Goal: Task Accomplishment & Management: Complete application form

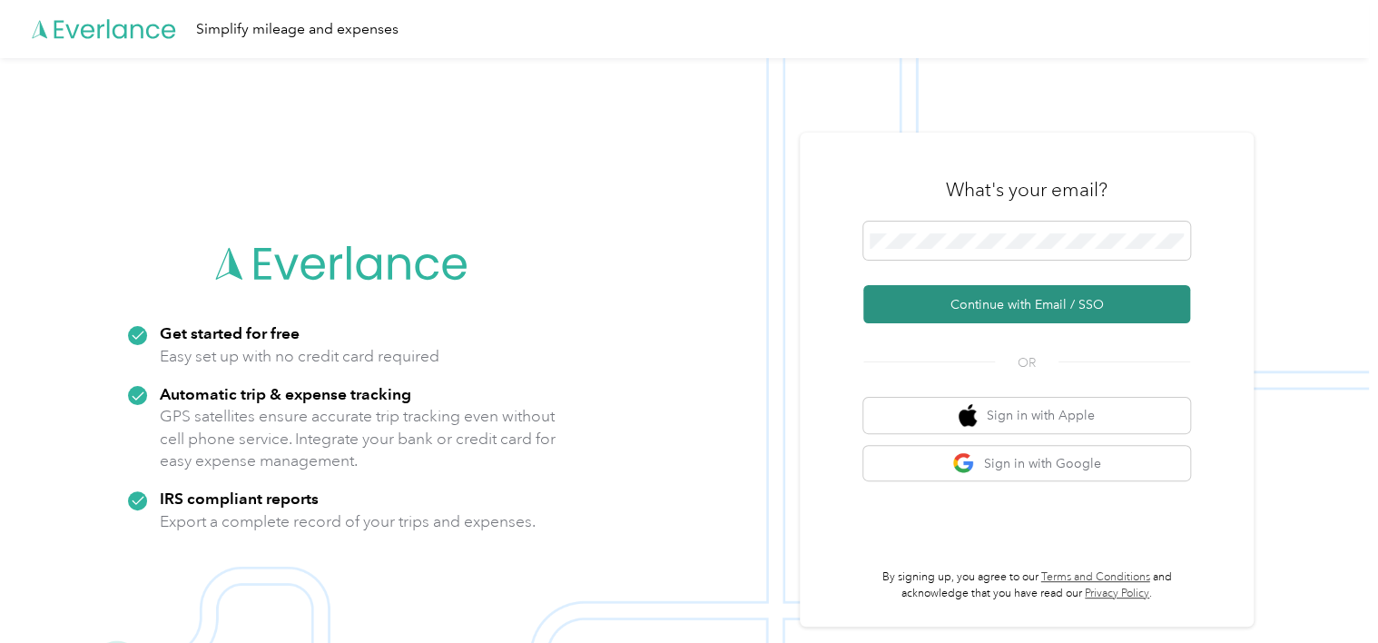
click at [1037, 305] on button "Continue with Email / SSO" at bounding box center [1026, 304] width 327 height 38
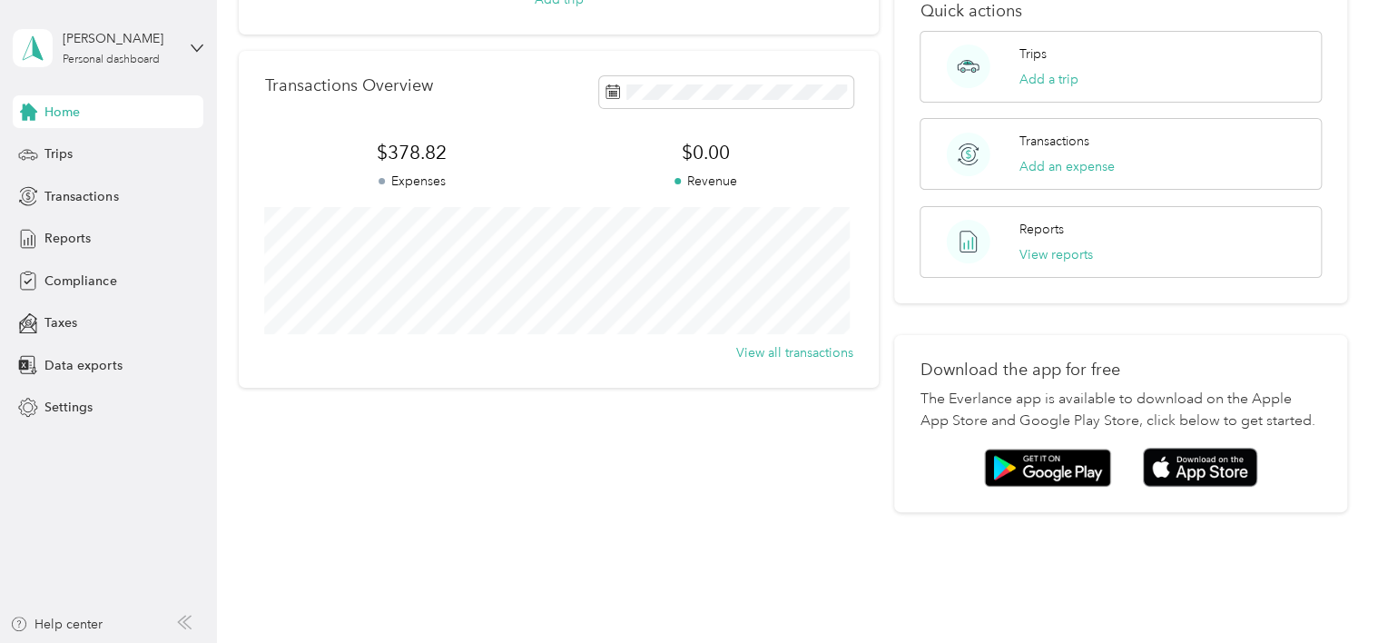
scroll to position [308, 0]
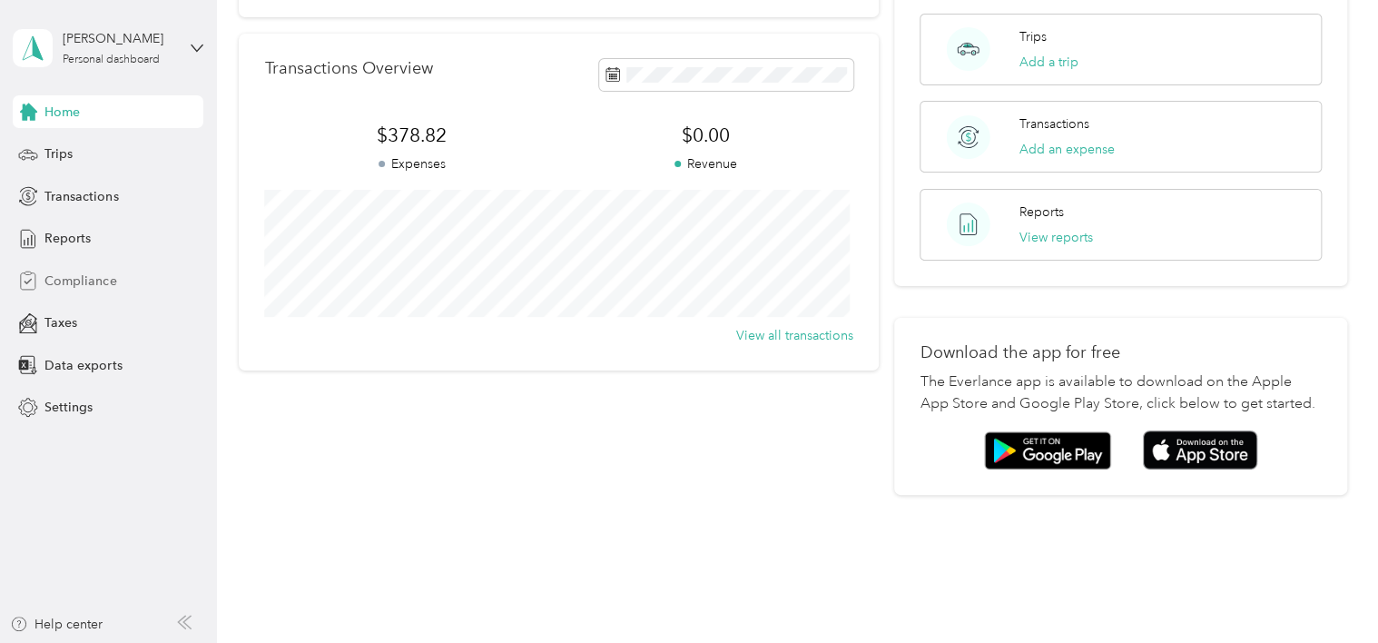
click at [67, 276] on span "Compliance" at bounding box center [80, 280] width 72 height 19
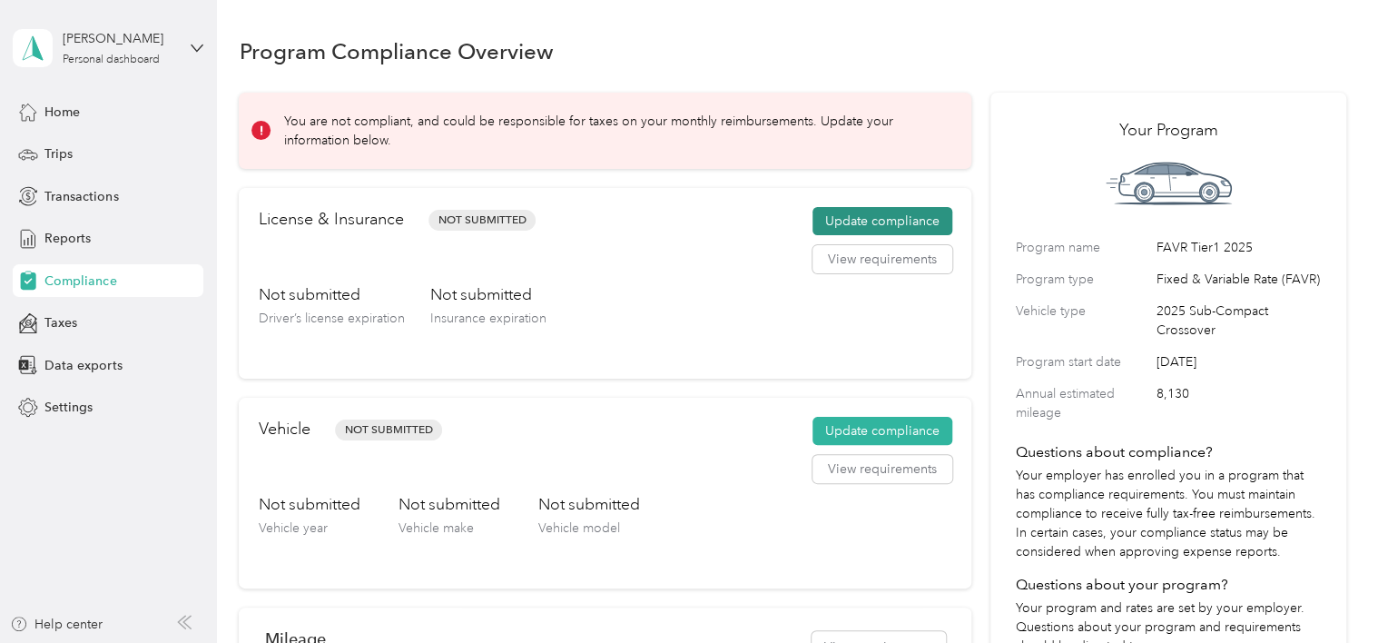
click at [900, 214] on button "Update compliance" at bounding box center [883, 221] width 140 height 29
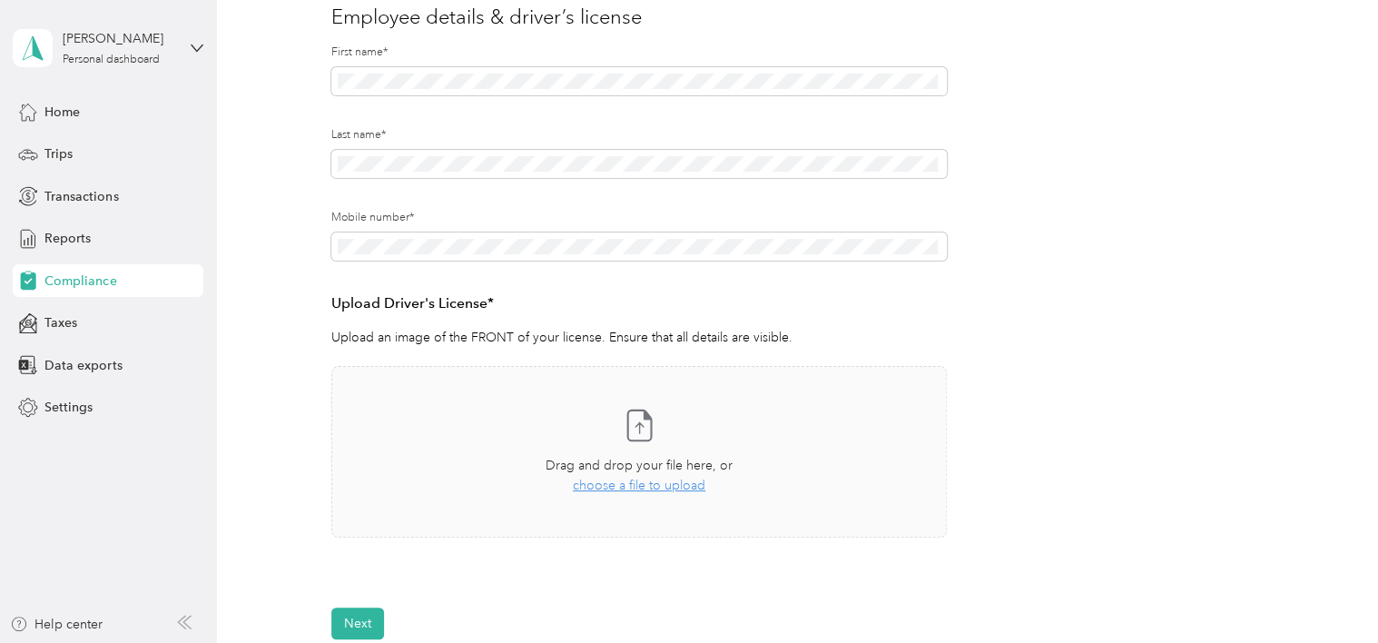
scroll to position [272, 0]
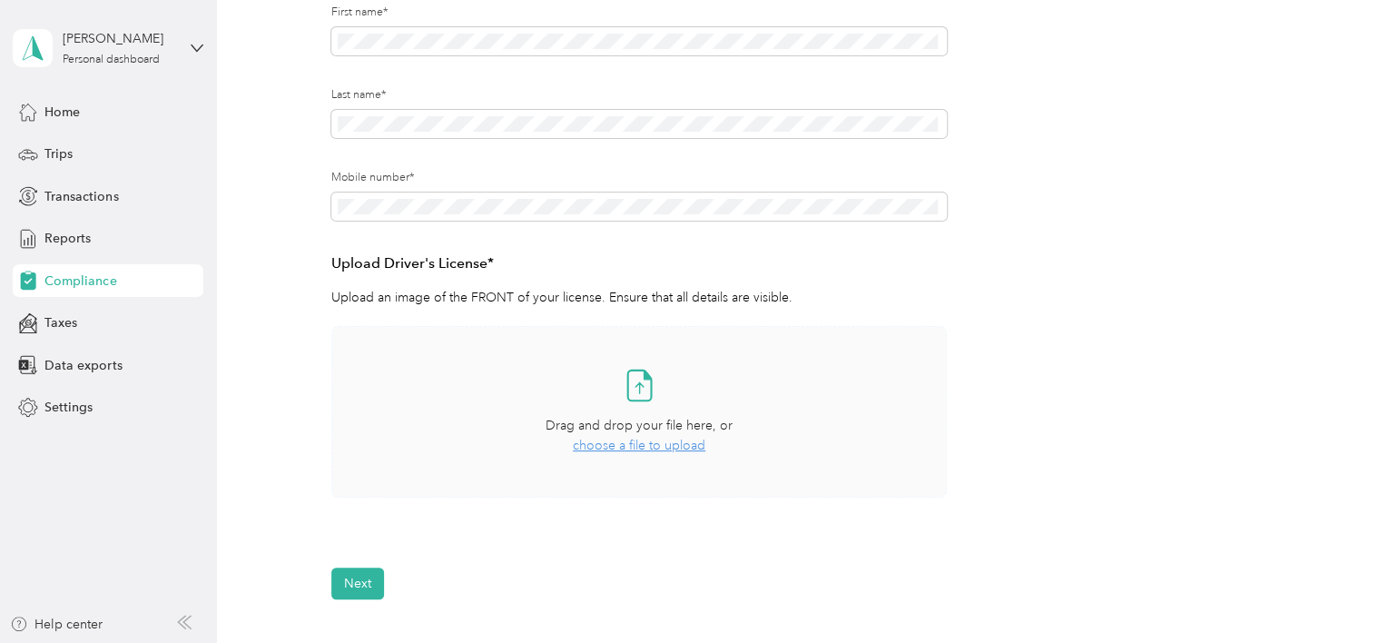
click at [657, 449] on span "choose a file to upload" at bounding box center [639, 445] width 133 height 15
click at [651, 443] on span "choose a file to upload" at bounding box center [639, 445] width 133 height 15
click at [662, 443] on span "choose a file to upload" at bounding box center [639, 445] width 133 height 15
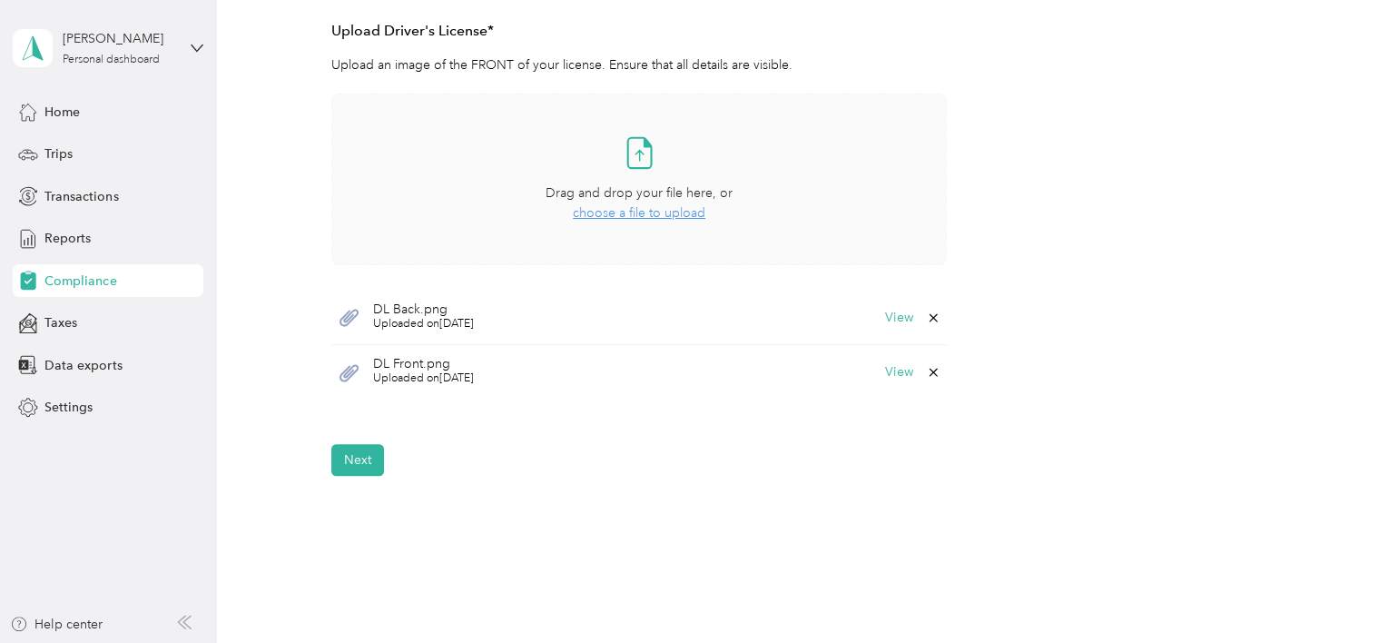
scroll to position [545, 0]
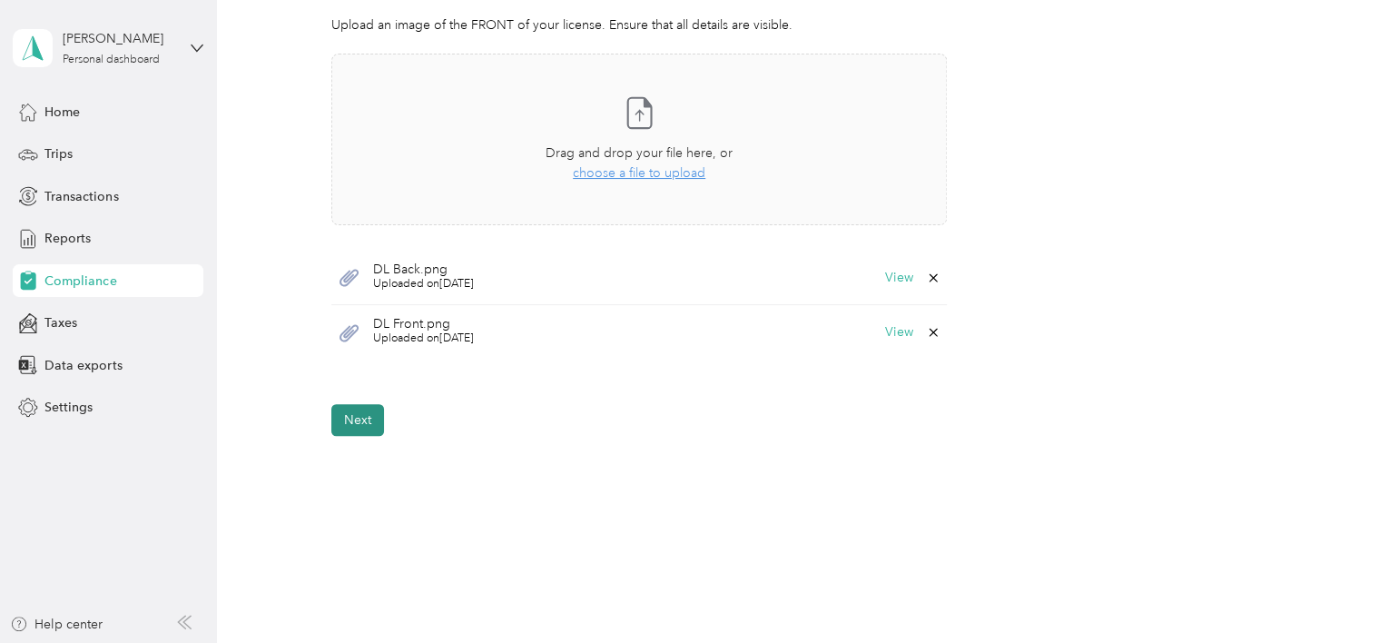
click at [351, 419] on button "Next" at bounding box center [357, 420] width 53 height 32
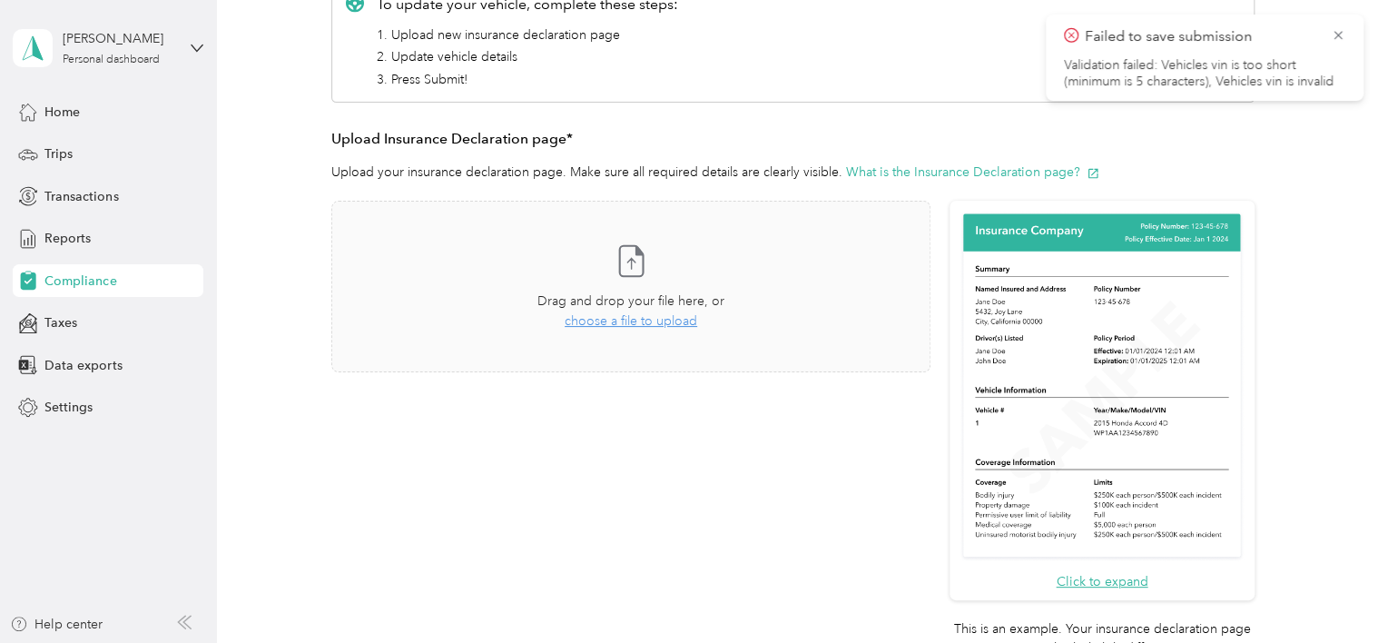
scroll to position [22, 0]
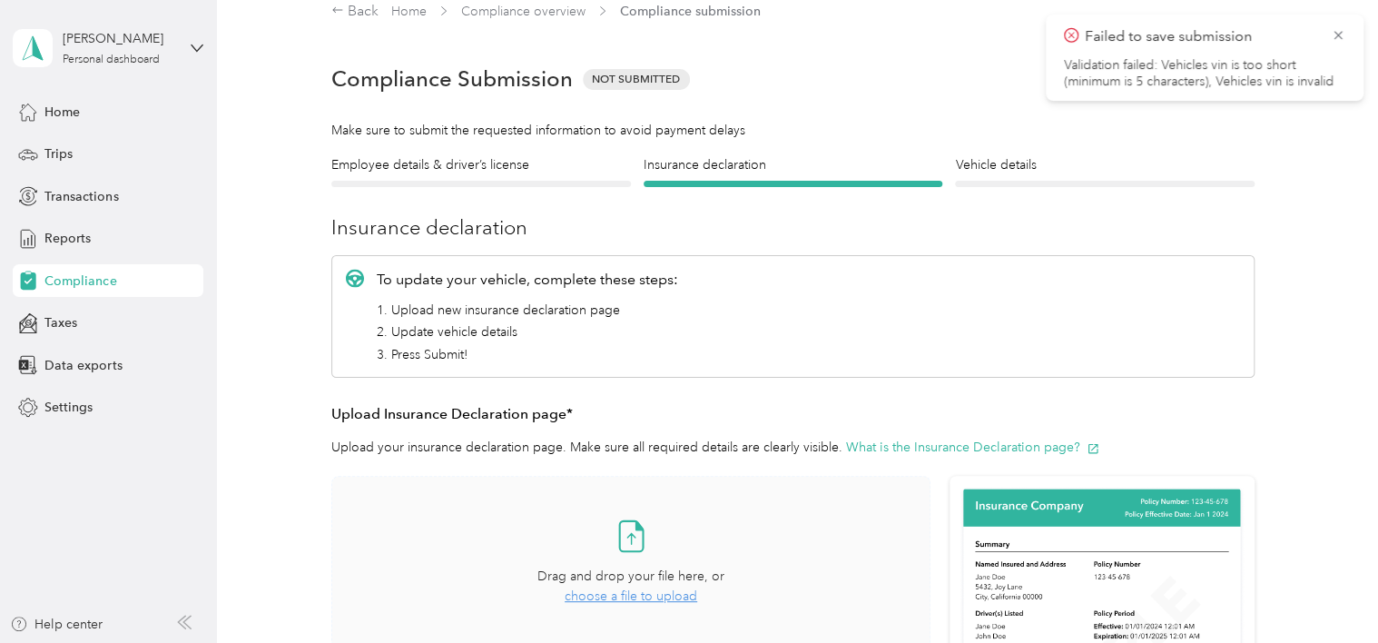
click at [643, 593] on span "choose a file to upload" at bounding box center [631, 595] width 133 height 15
click at [648, 594] on span "choose a file to upload" at bounding box center [631, 595] width 133 height 15
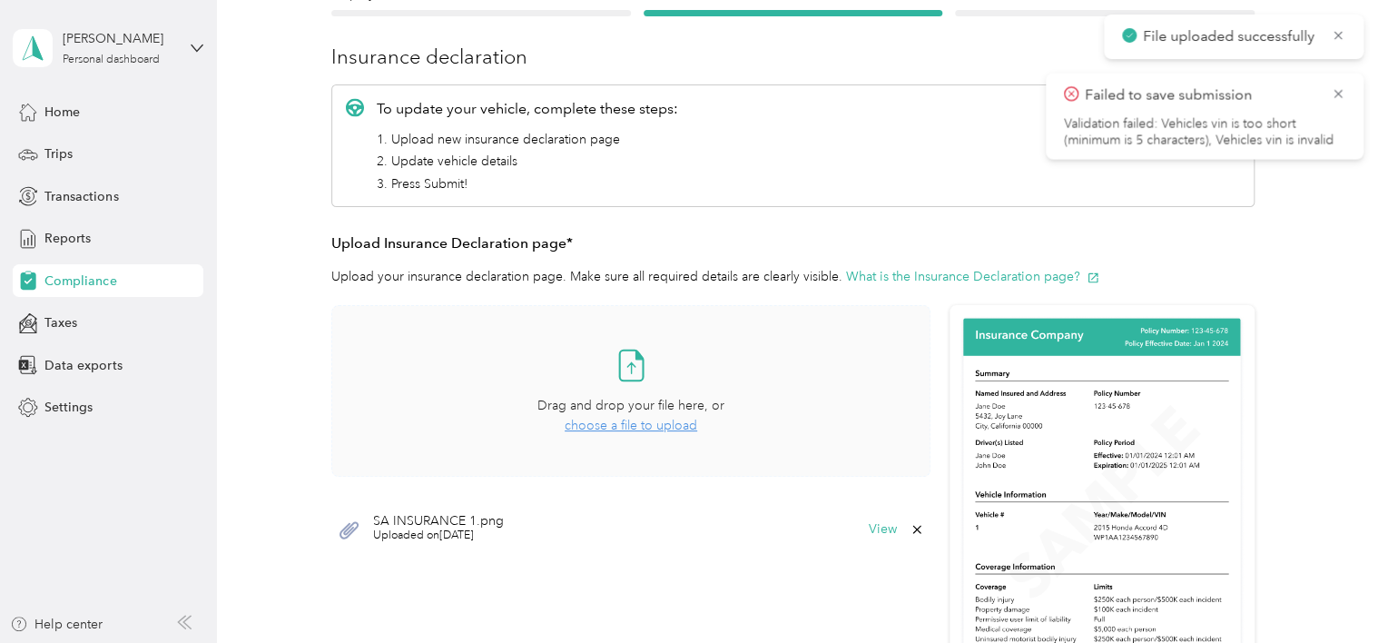
scroll to position [203, 0]
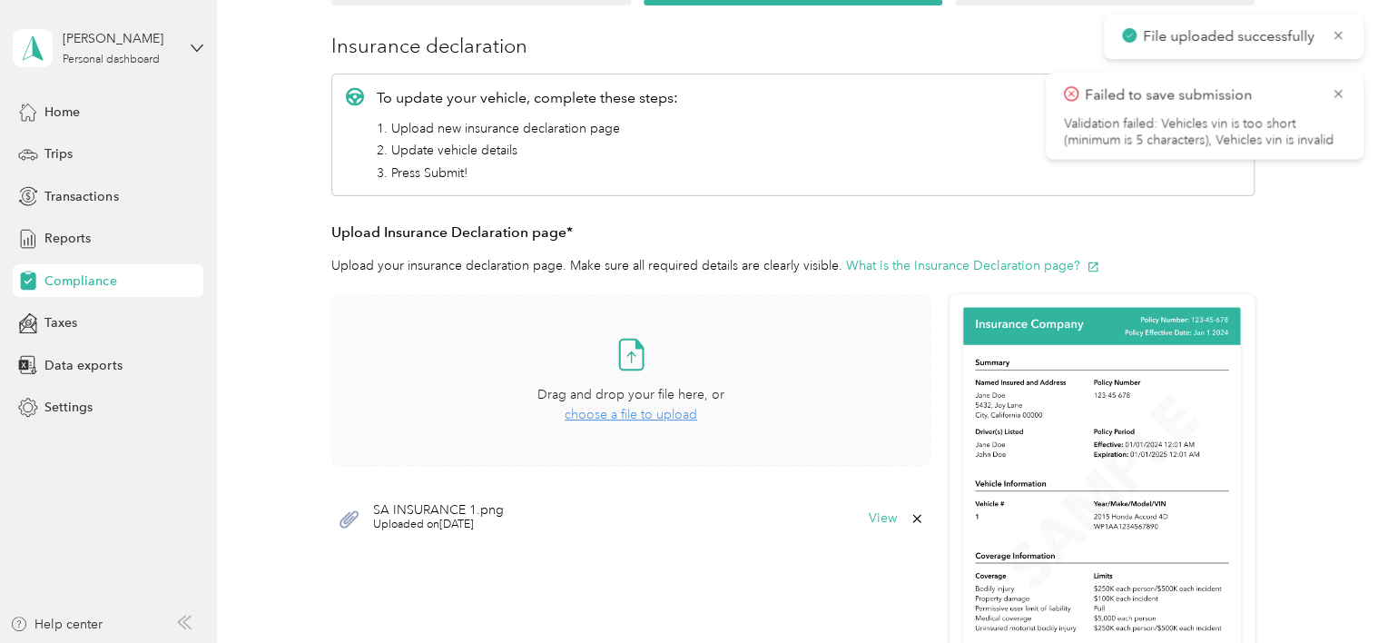
click at [634, 412] on span "choose a file to upload" at bounding box center [631, 414] width 133 height 15
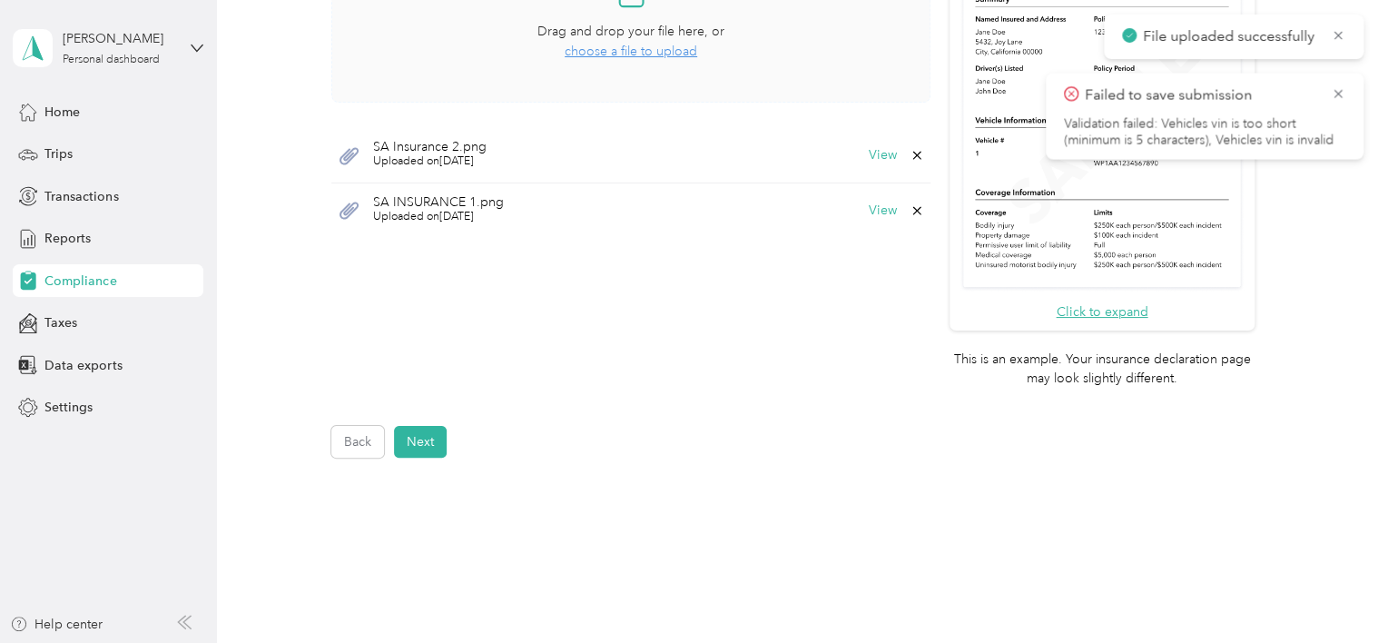
scroll to position [567, 0]
click at [415, 438] on button "Next" at bounding box center [420, 442] width 53 height 32
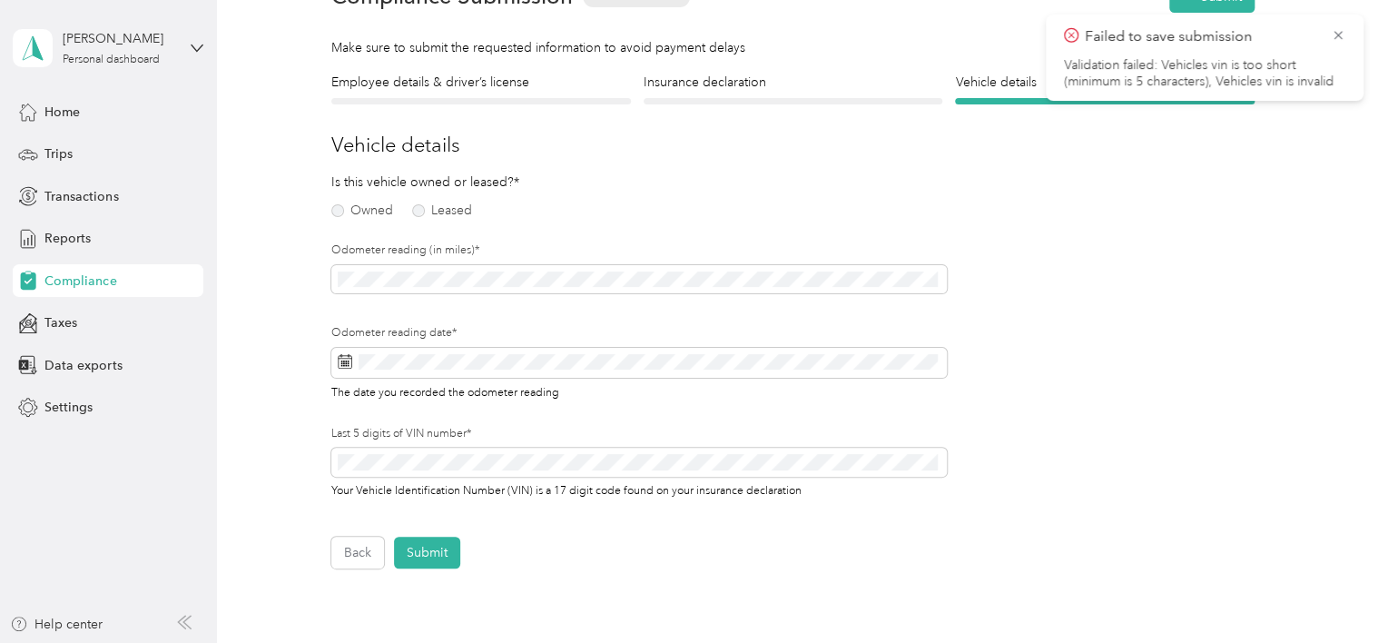
scroll to position [22, 0]
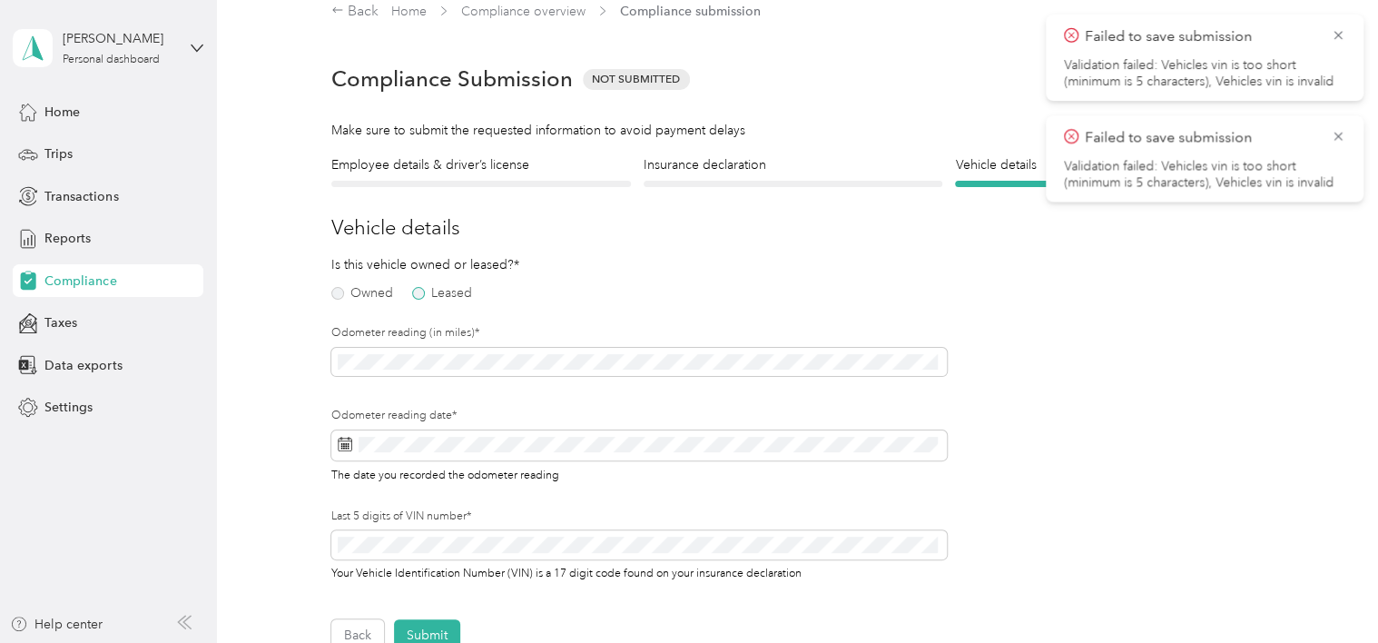
click at [423, 291] on label "Leased" at bounding box center [442, 293] width 60 height 13
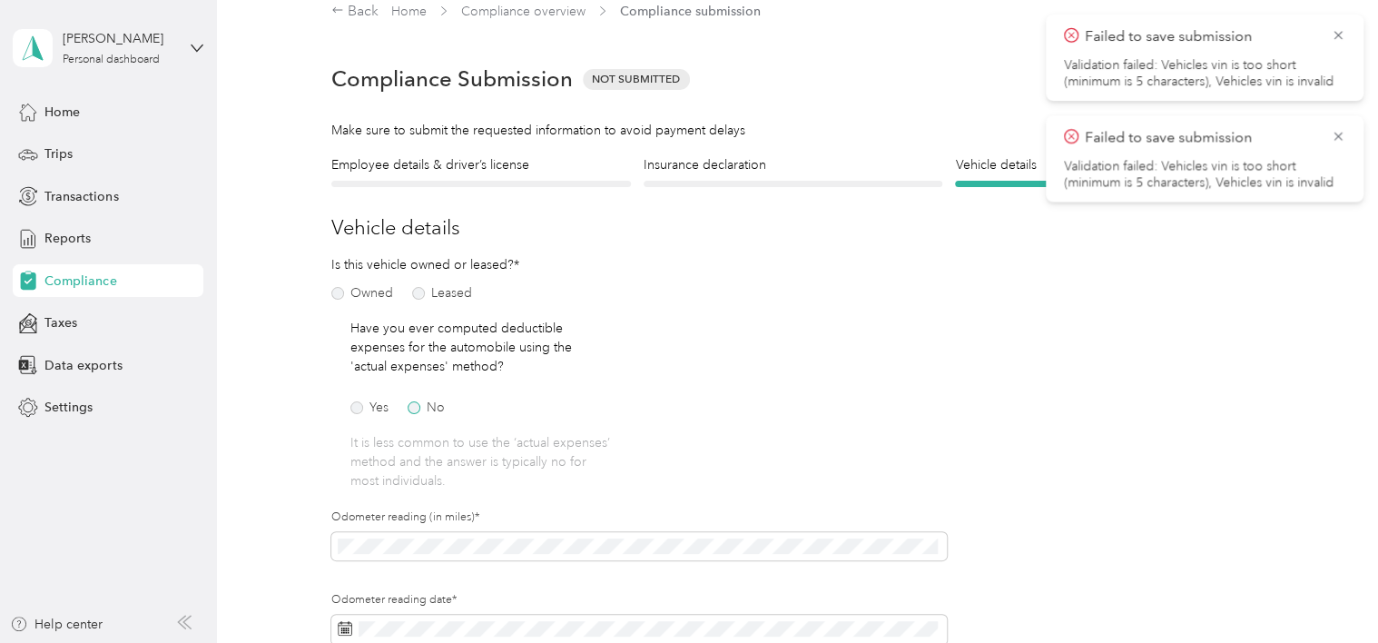
click at [417, 408] on label "No" at bounding box center [426, 407] width 37 height 13
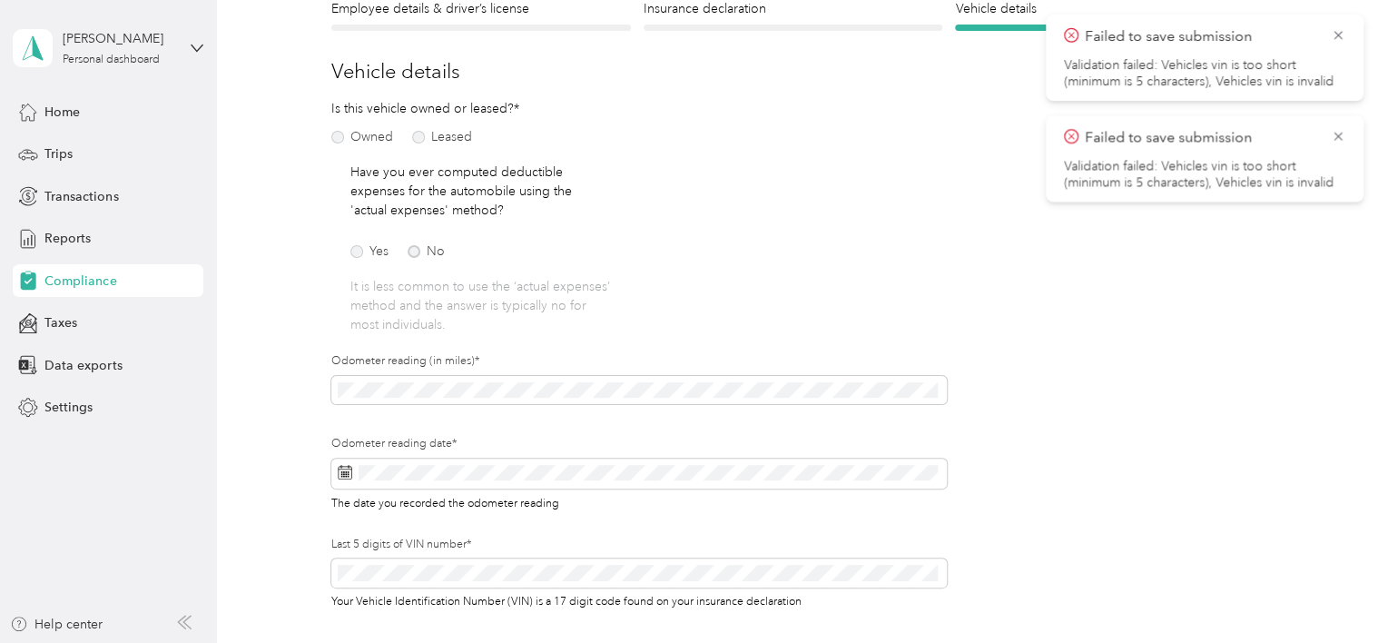
scroll to position [203, 0]
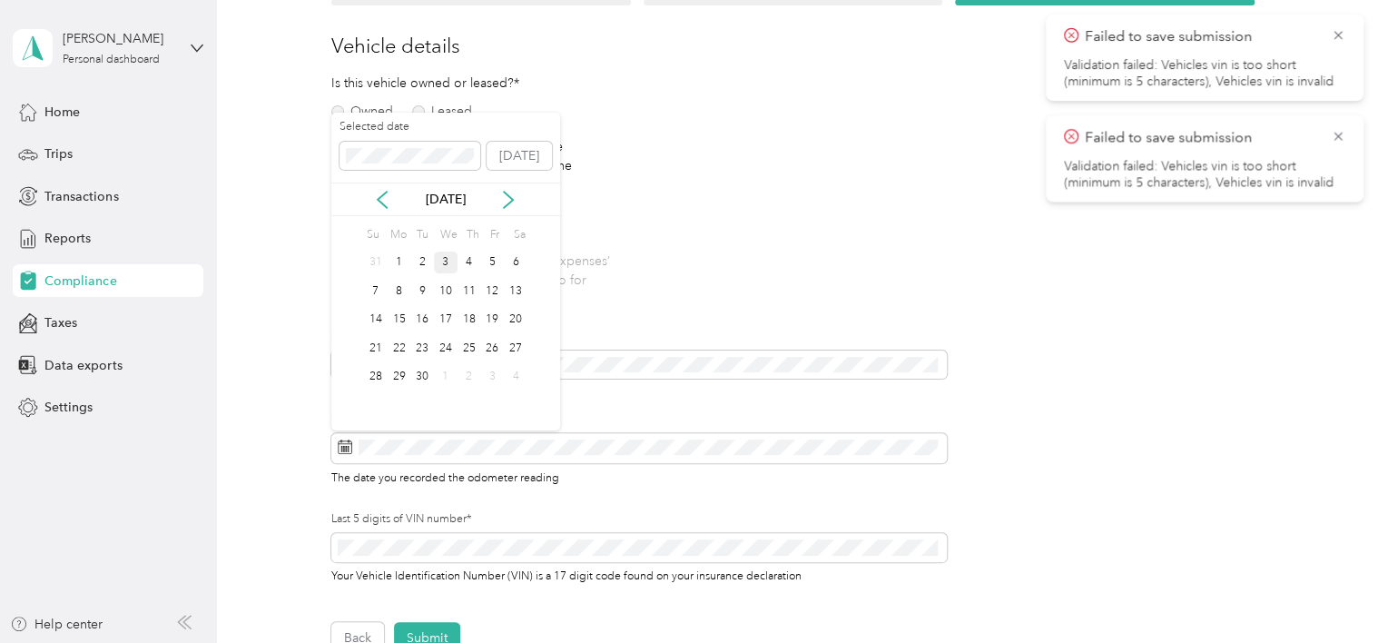
click at [449, 256] on div "3" at bounding box center [446, 262] width 24 height 23
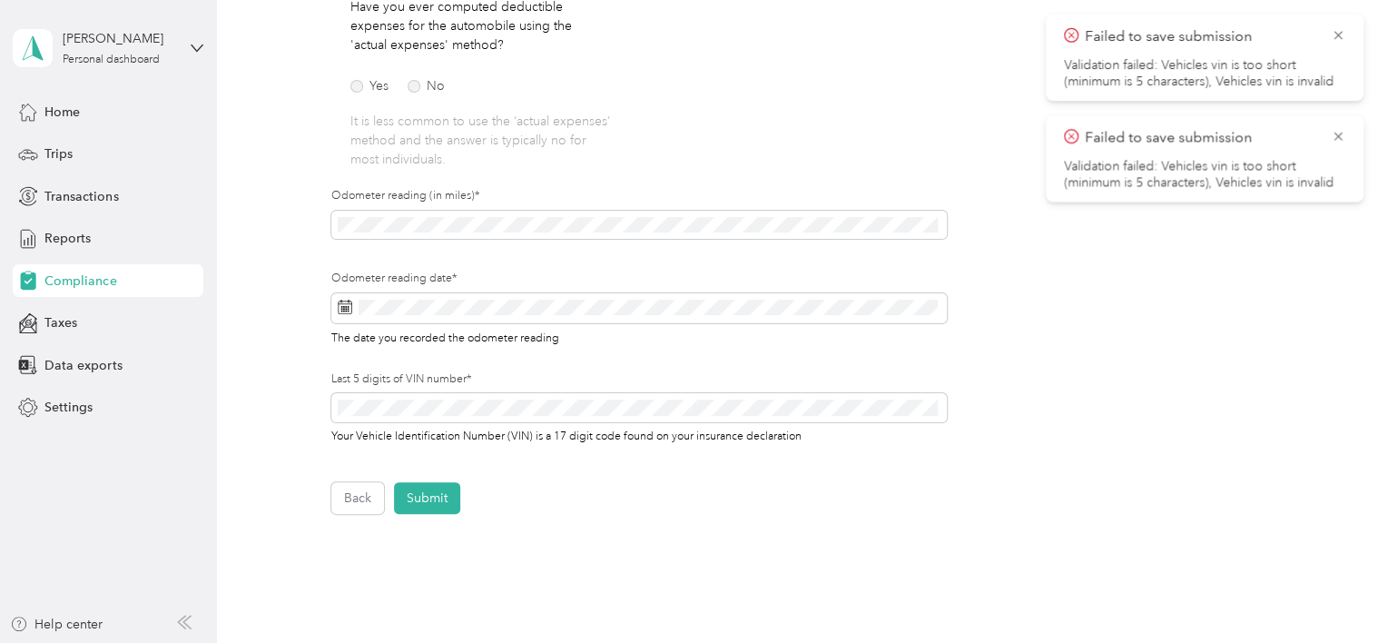
scroll to position [385, 0]
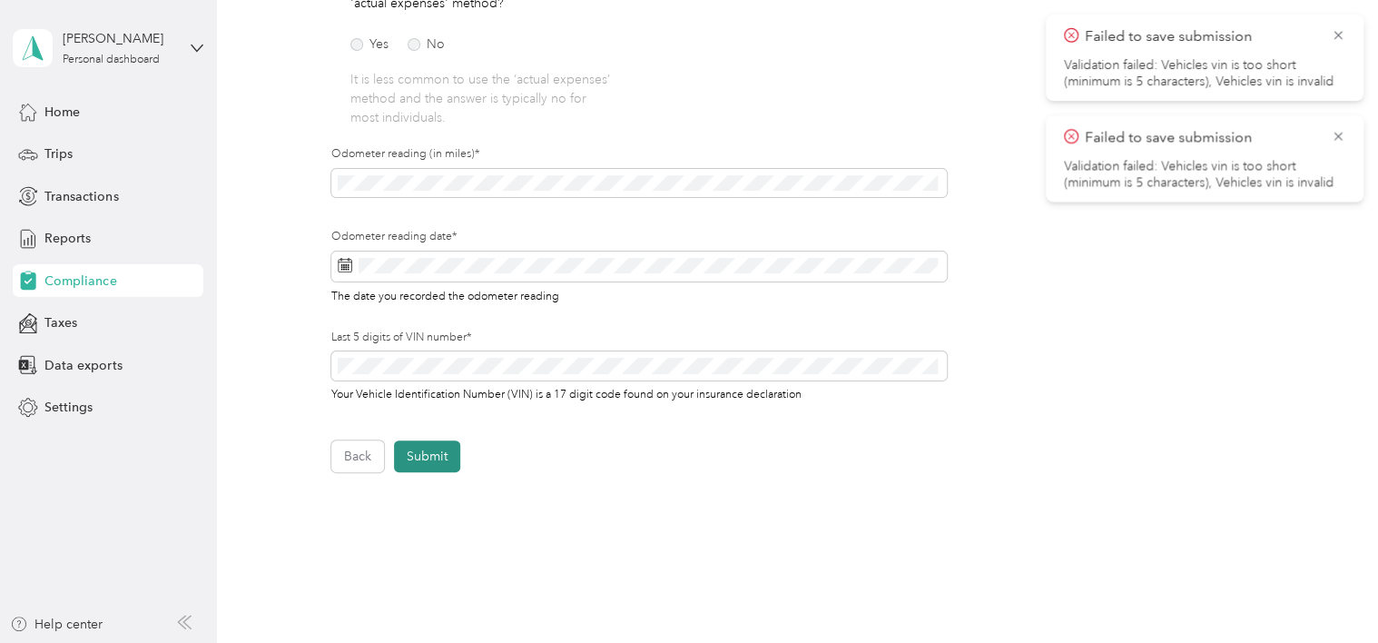
click at [429, 453] on button "Submit" at bounding box center [427, 456] width 66 height 32
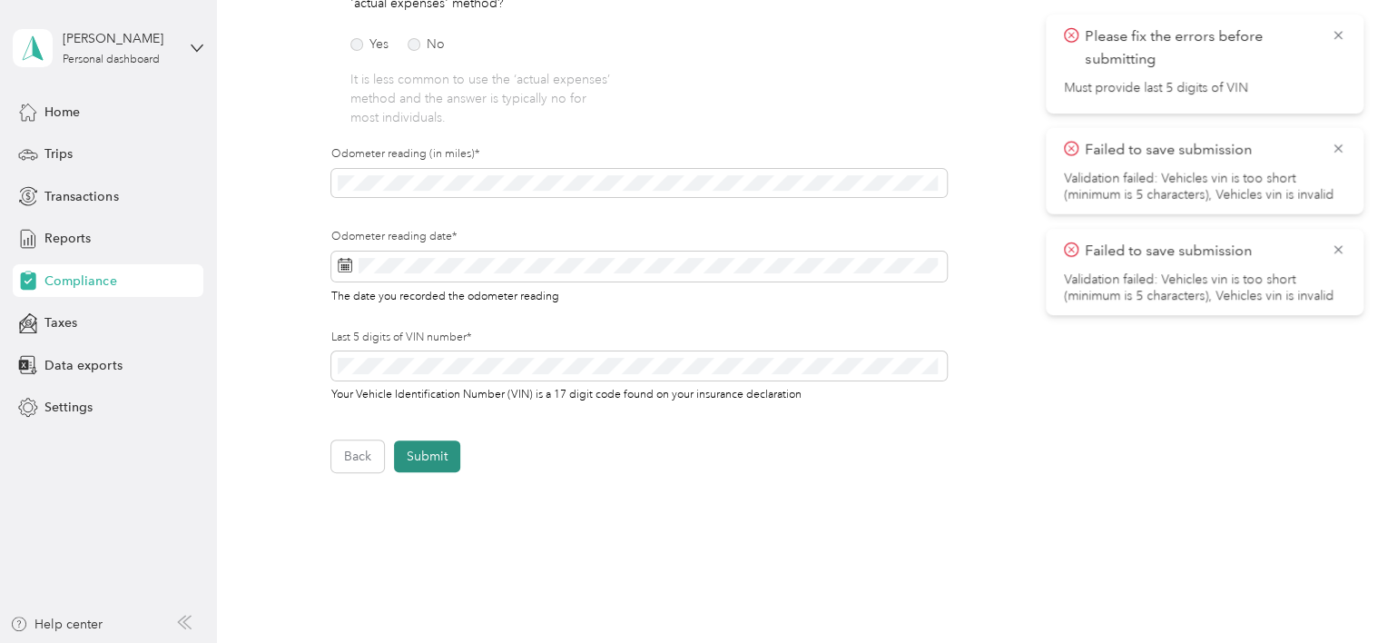
click at [437, 456] on button "Submit" at bounding box center [427, 456] width 66 height 32
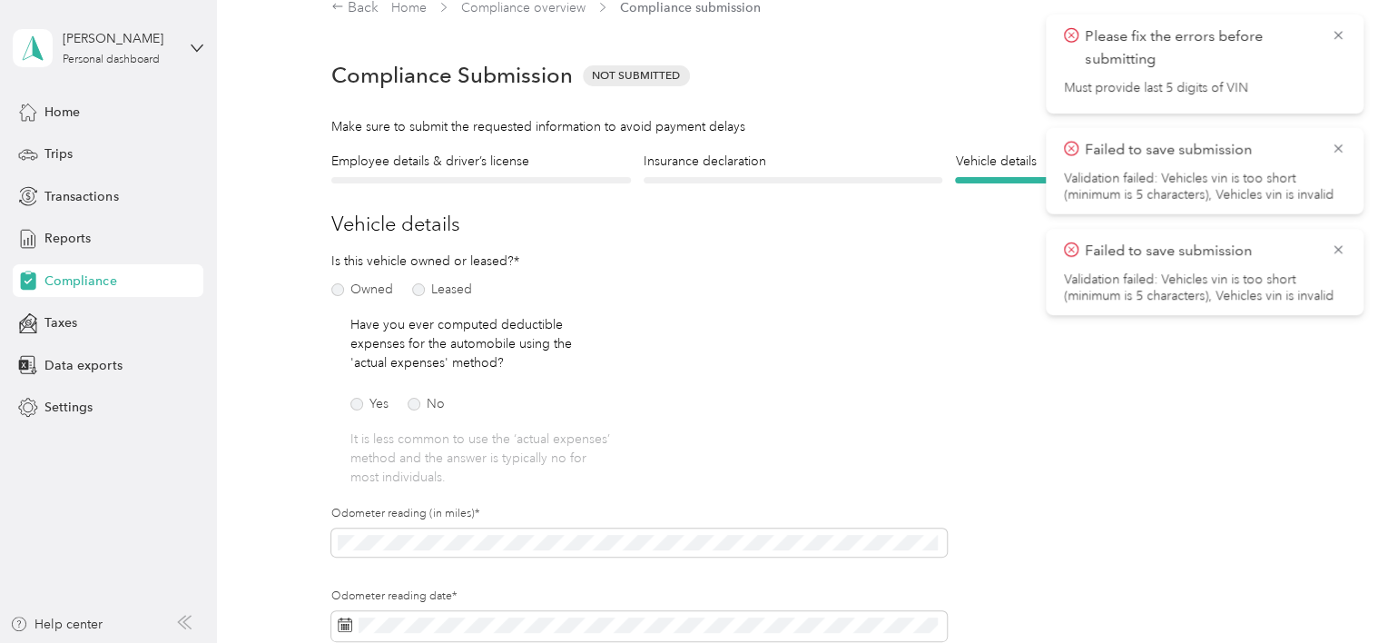
scroll to position [22, 0]
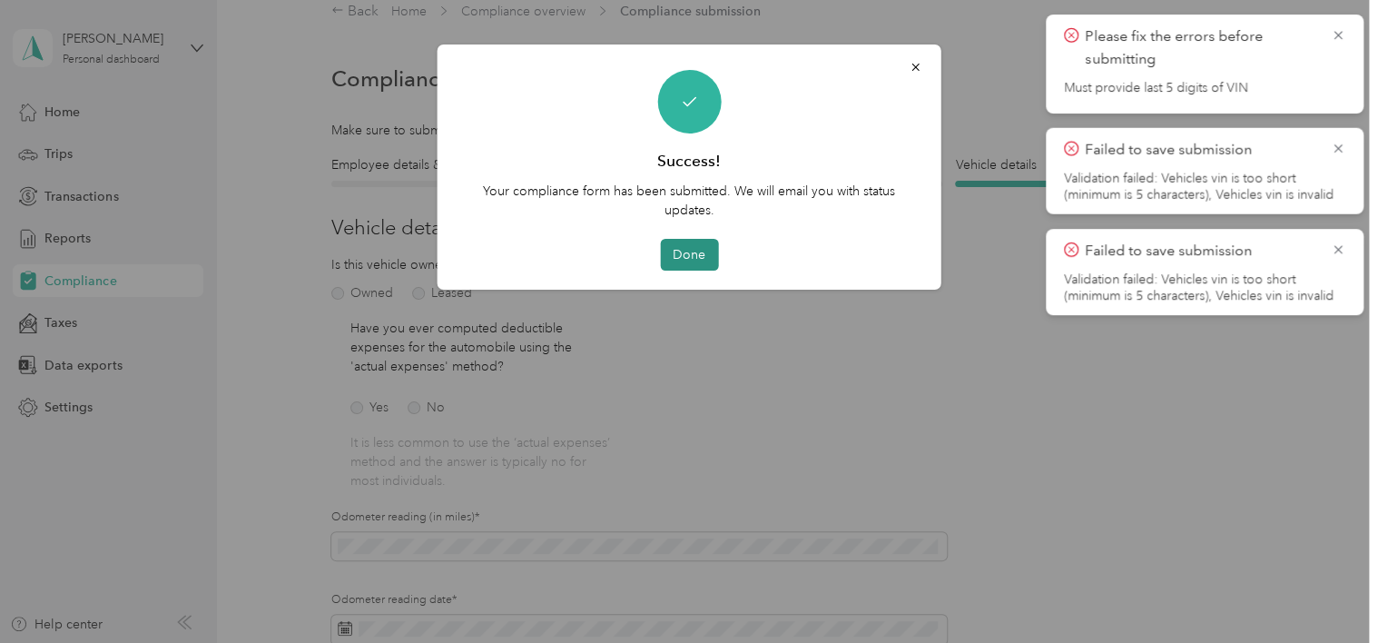
click at [708, 255] on button "Done" at bounding box center [689, 255] width 58 height 32
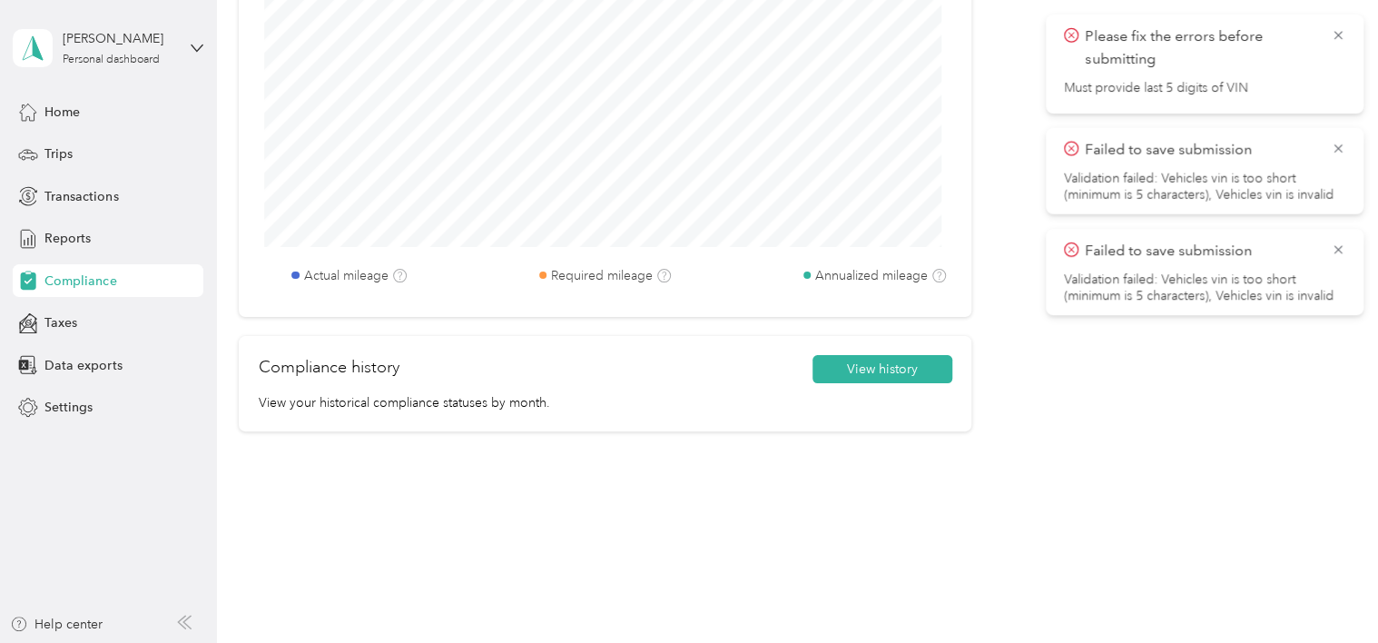
scroll to position [237, 0]
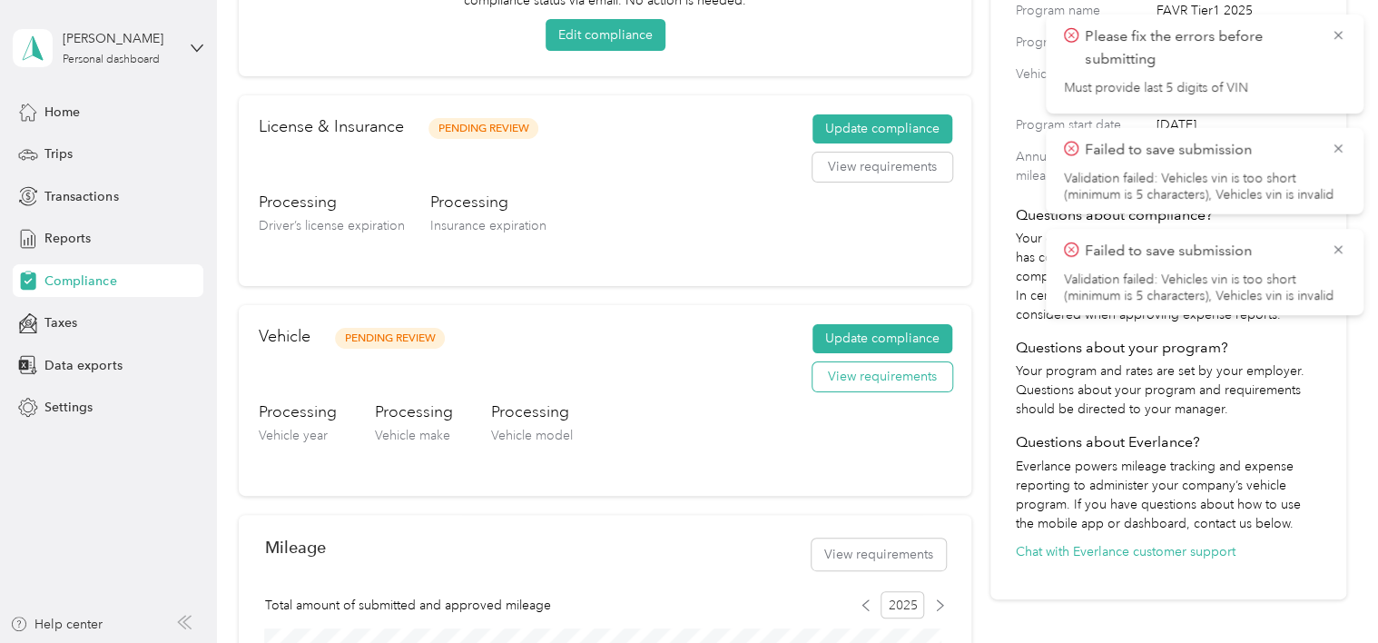
click at [892, 374] on button "View requirements" at bounding box center [883, 376] width 140 height 29
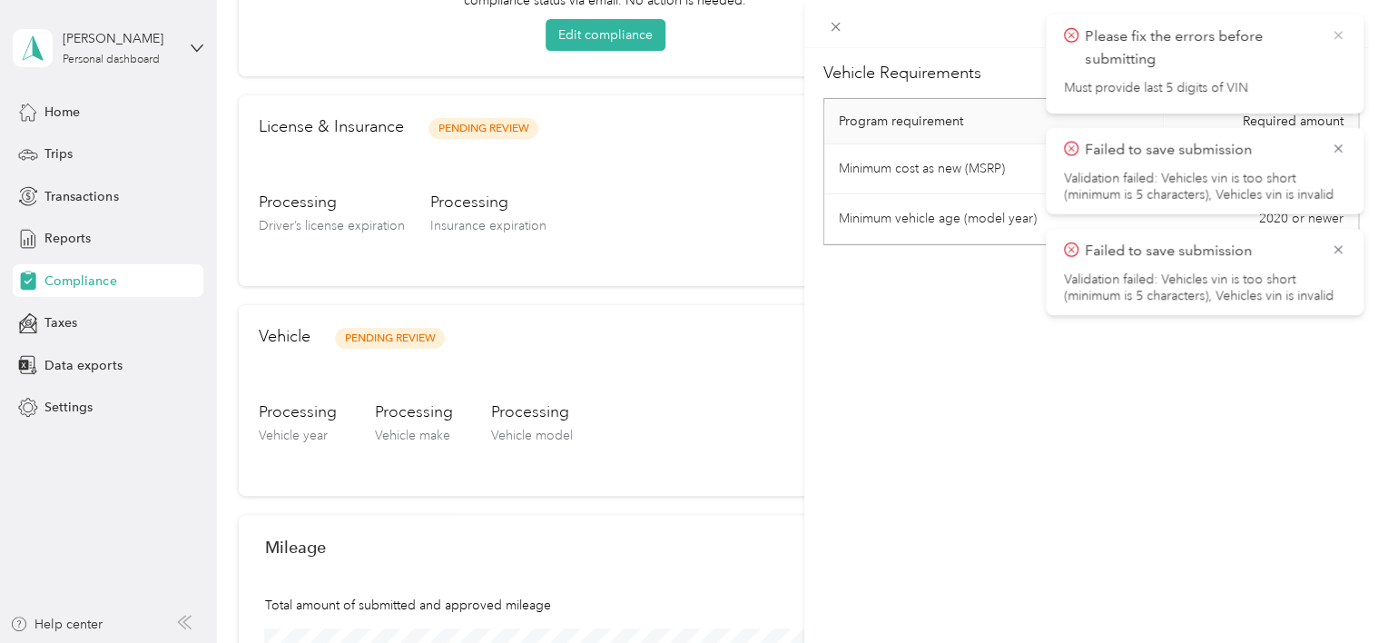
click at [1334, 35] on icon at bounding box center [1338, 35] width 15 height 16
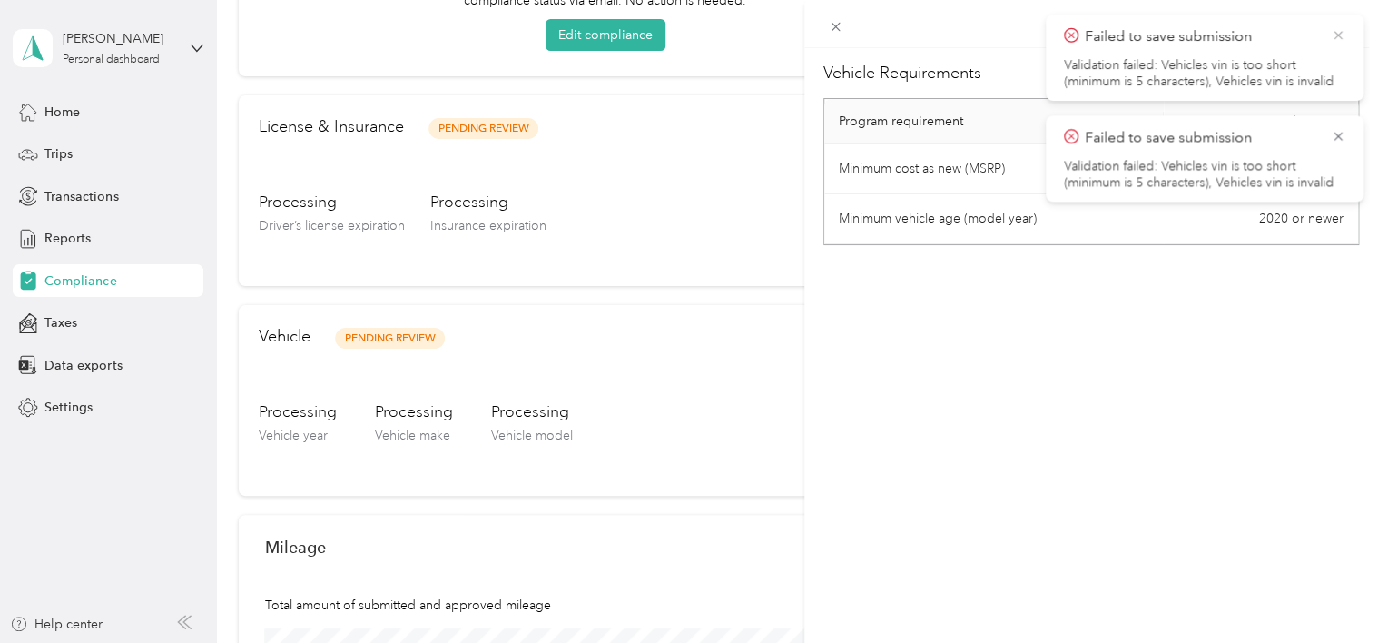
click at [1333, 35] on icon at bounding box center [1338, 35] width 15 height 16
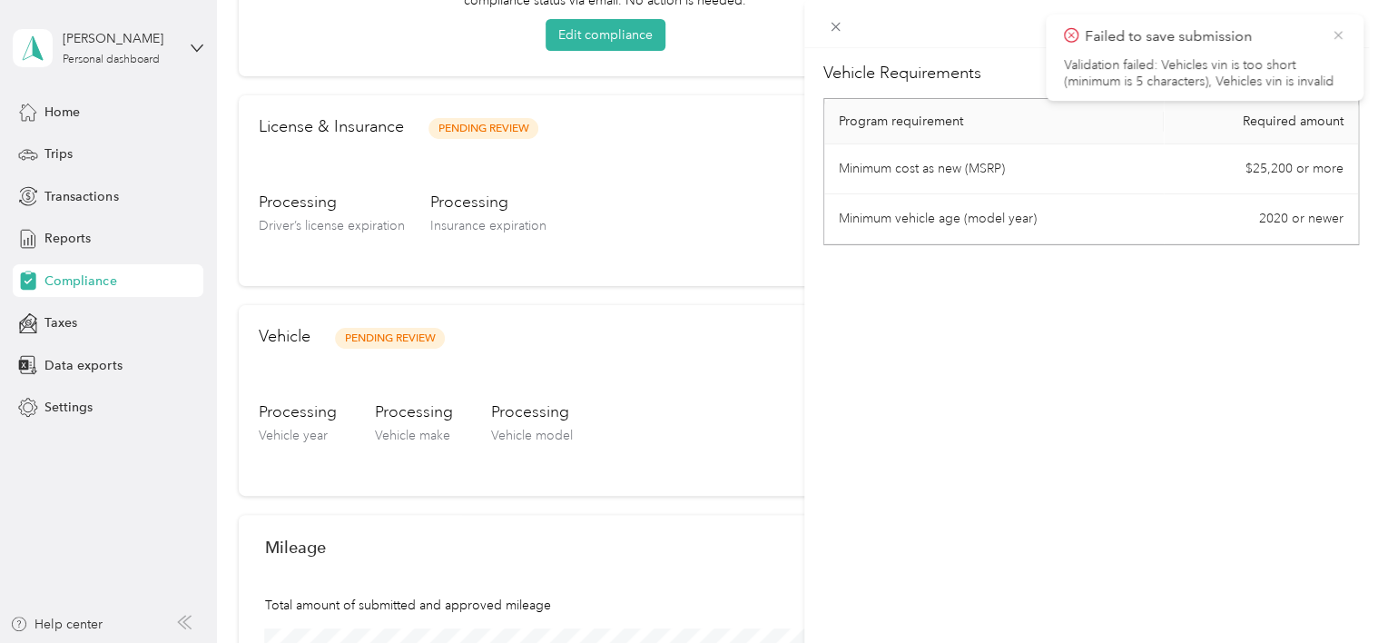
click at [1331, 32] on icon at bounding box center [1338, 35] width 15 height 16
click at [66, 324] on div "Vehicle Requirements Program requirement Required amount Minimum cost as new (M…" at bounding box center [689, 321] width 1378 height 643
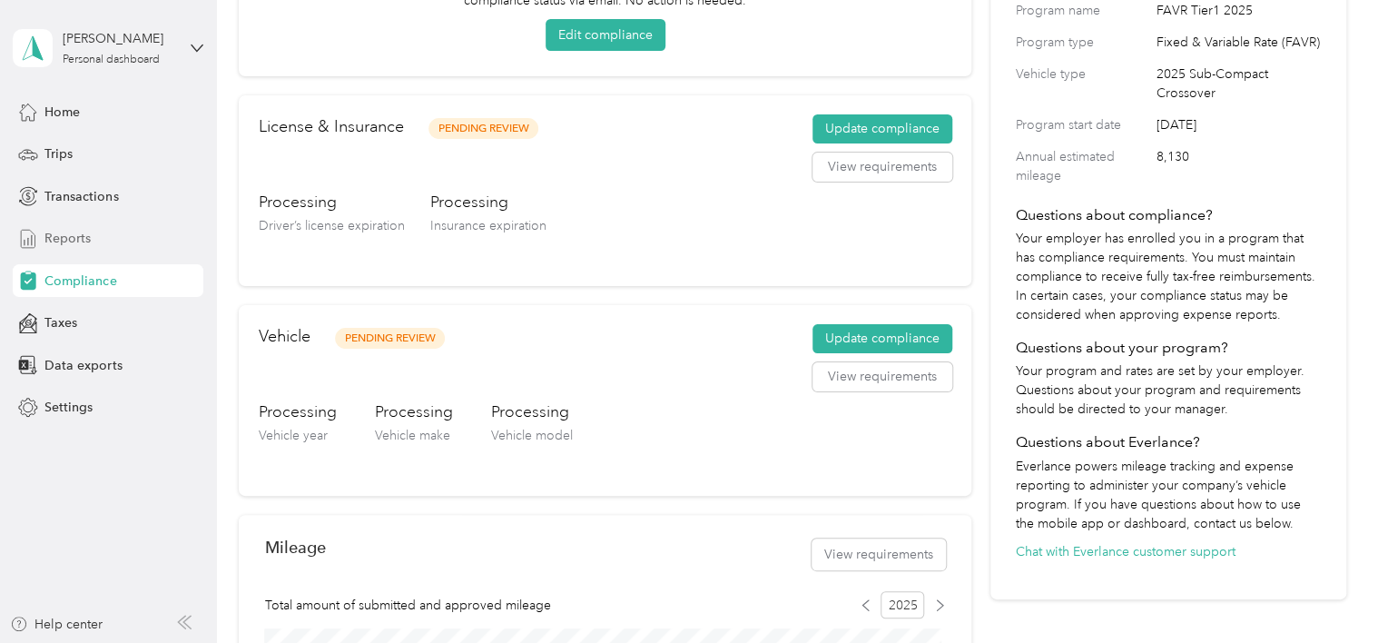
click at [63, 242] on span "Reports" at bounding box center [67, 238] width 46 height 19
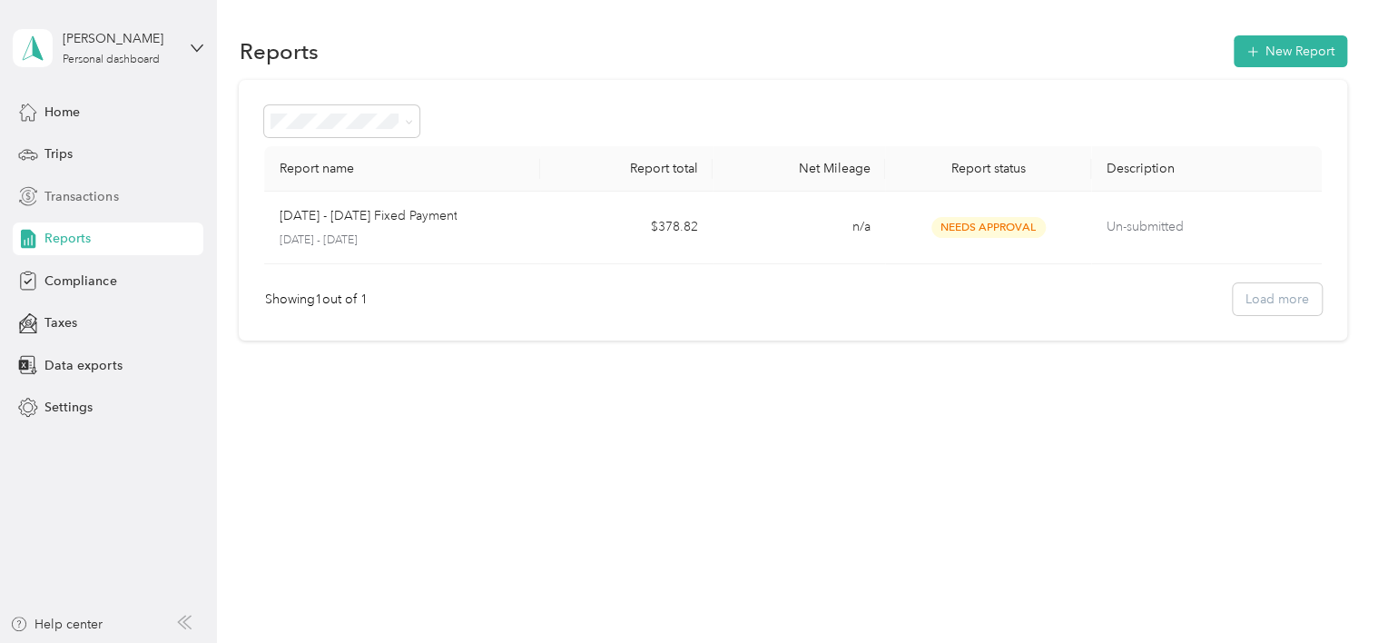
click at [84, 190] on span "Transactions" at bounding box center [81, 196] width 74 height 19
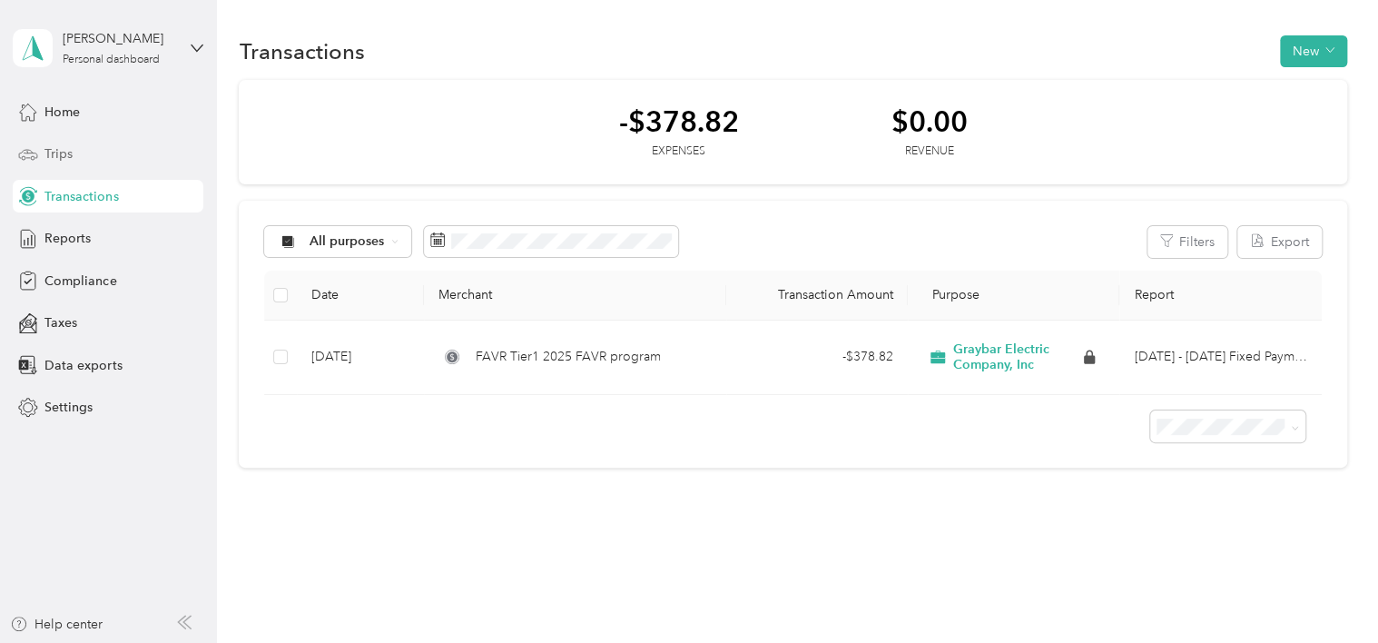
click at [60, 145] on span "Trips" at bounding box center [58, 153] width 28 height 19
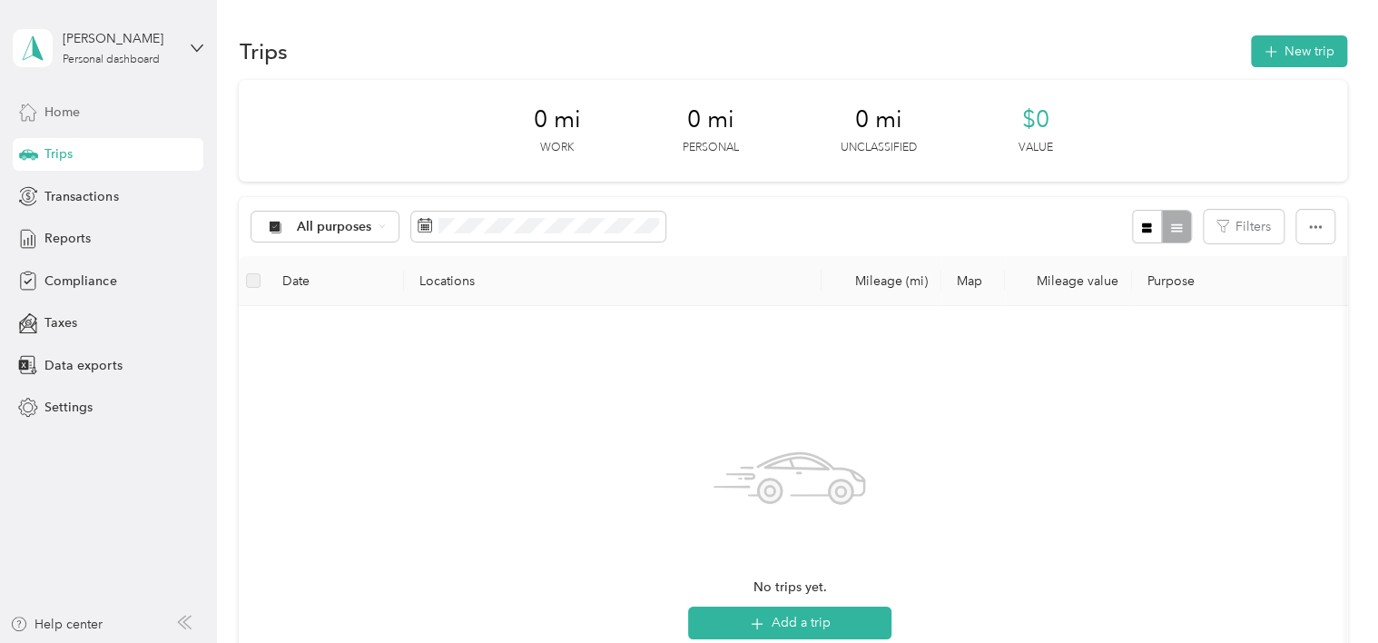
click at [49, 103] on span "Home" at bounding box center [61, 112] width 35 height 19
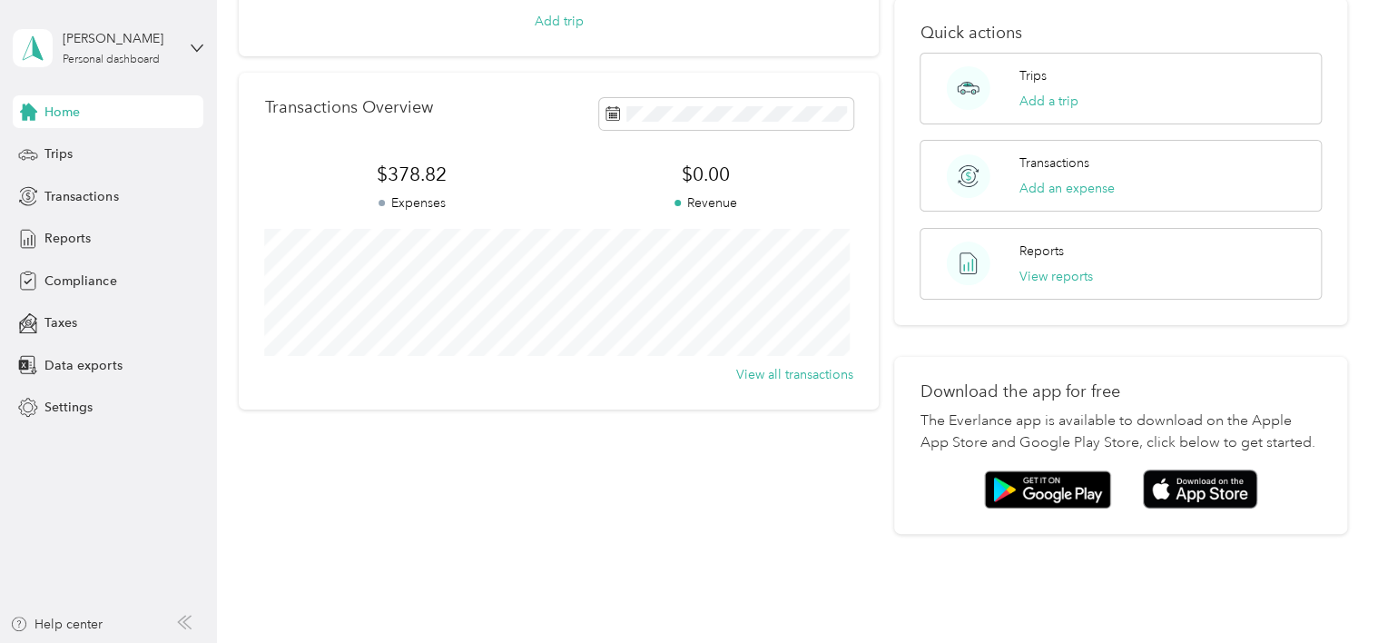
scroll to position [272, 0]
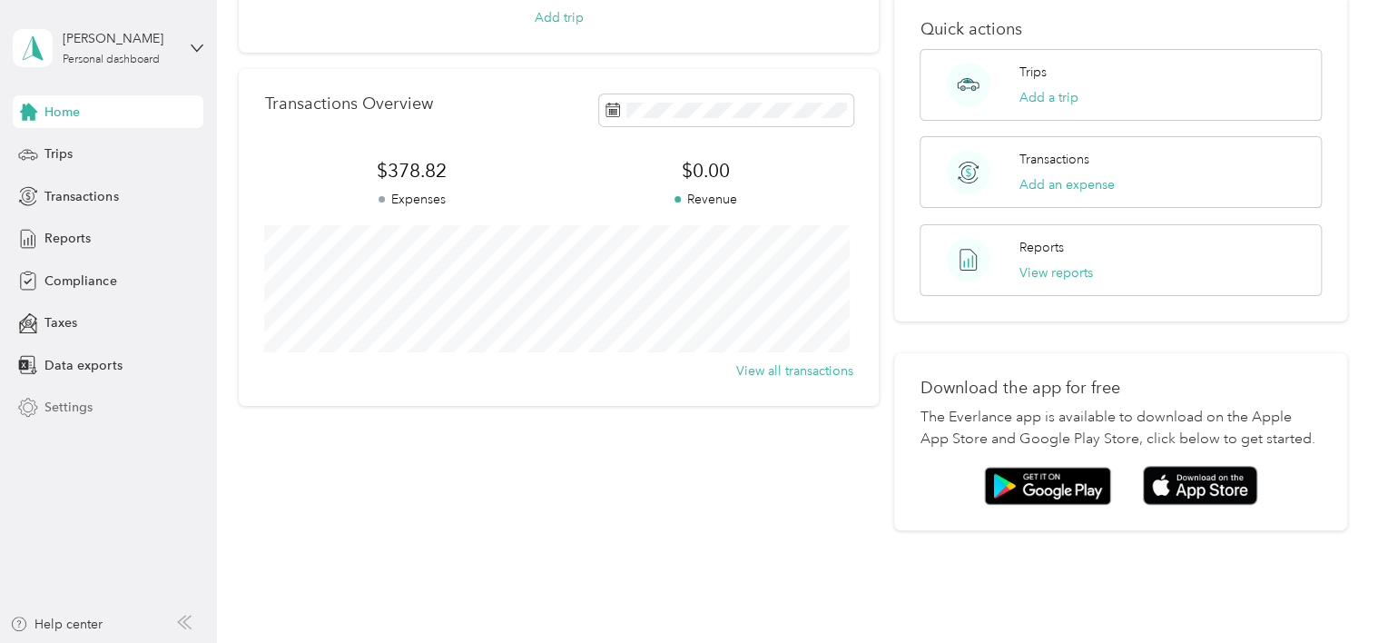
click at [66, 406] on span "Settings" at bounding box center [68, 407] width 48 height 19
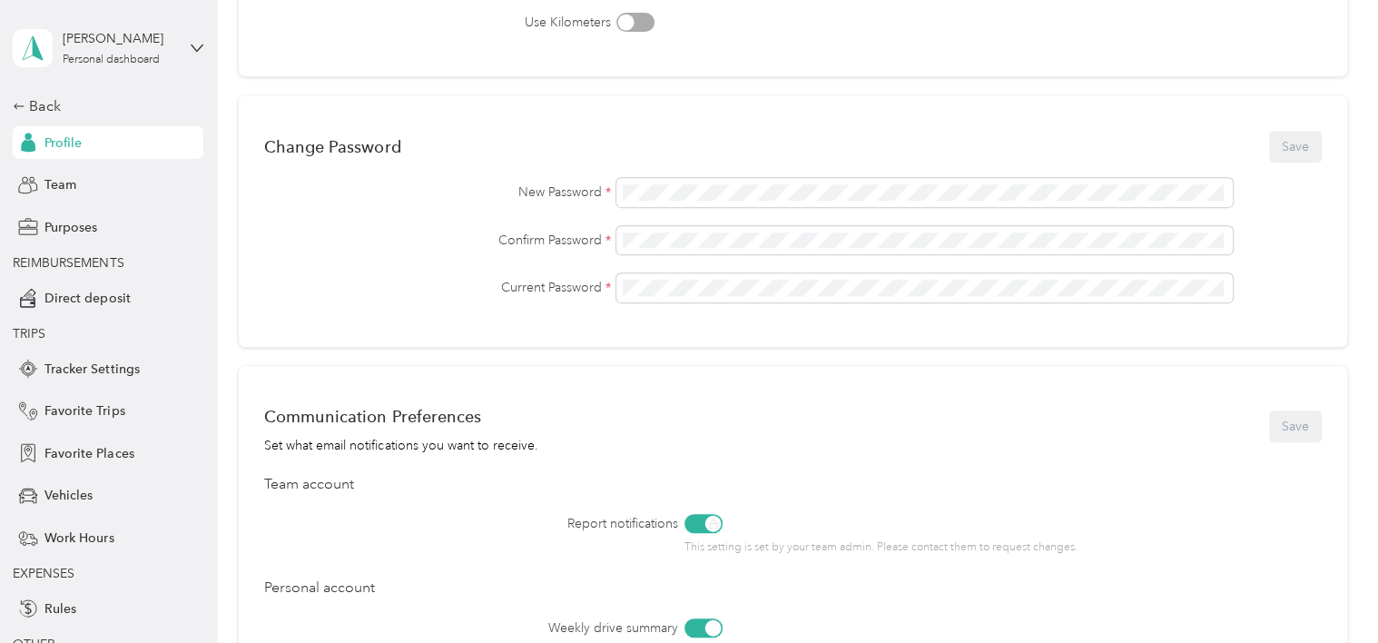
scroll to position [636, 0]
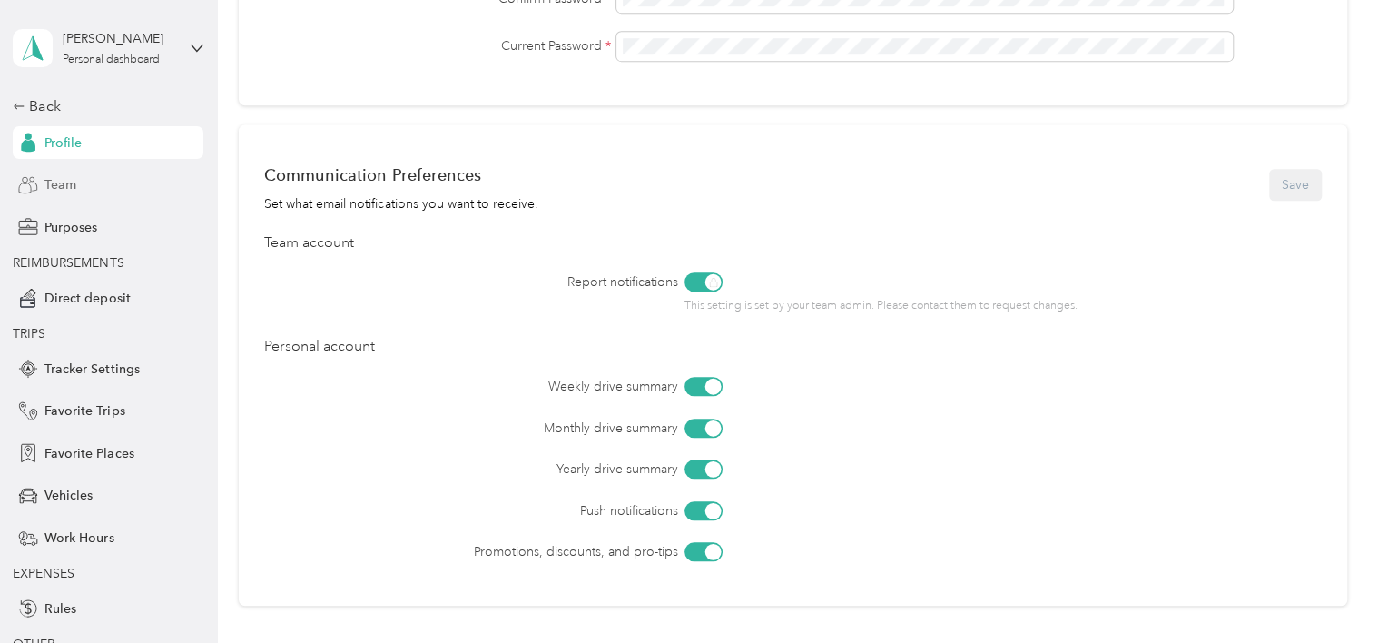
click at [56, 196] on div "Team" at bounding box center [108, 185] width 191 height 33
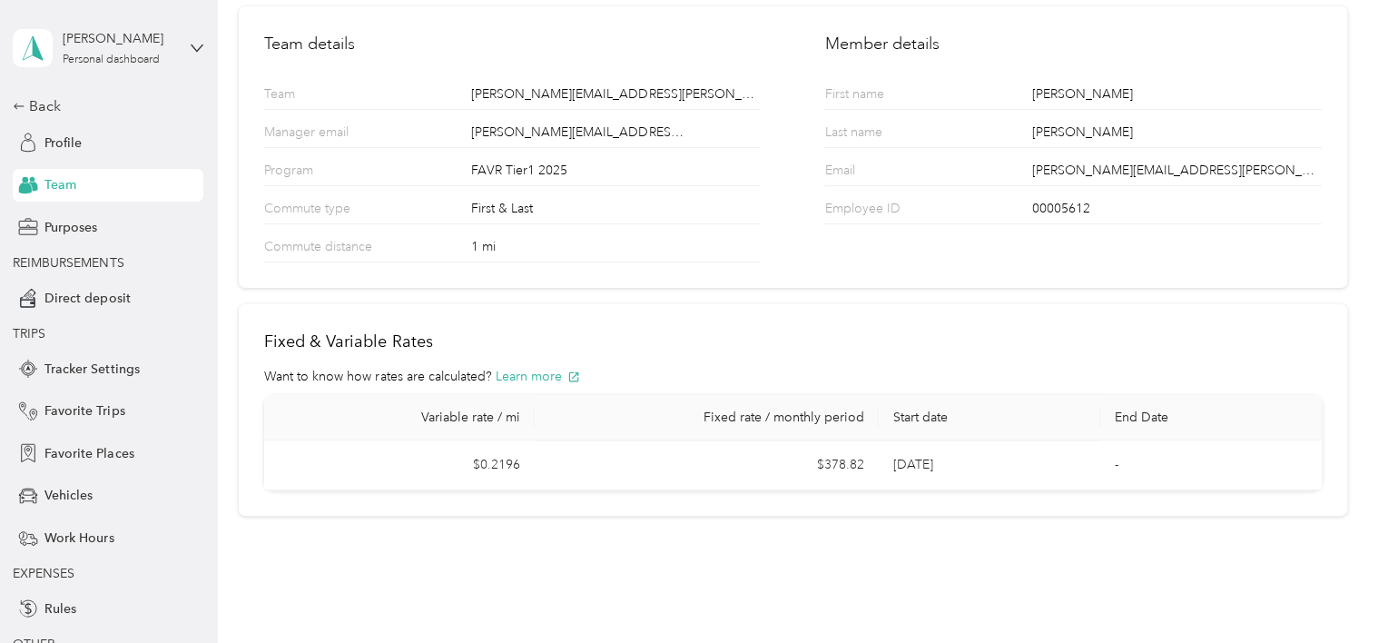
scroll to position [123, 0]
click at [36, 111] on div "Back" at bounding box center [104, 106] width 182 height 22
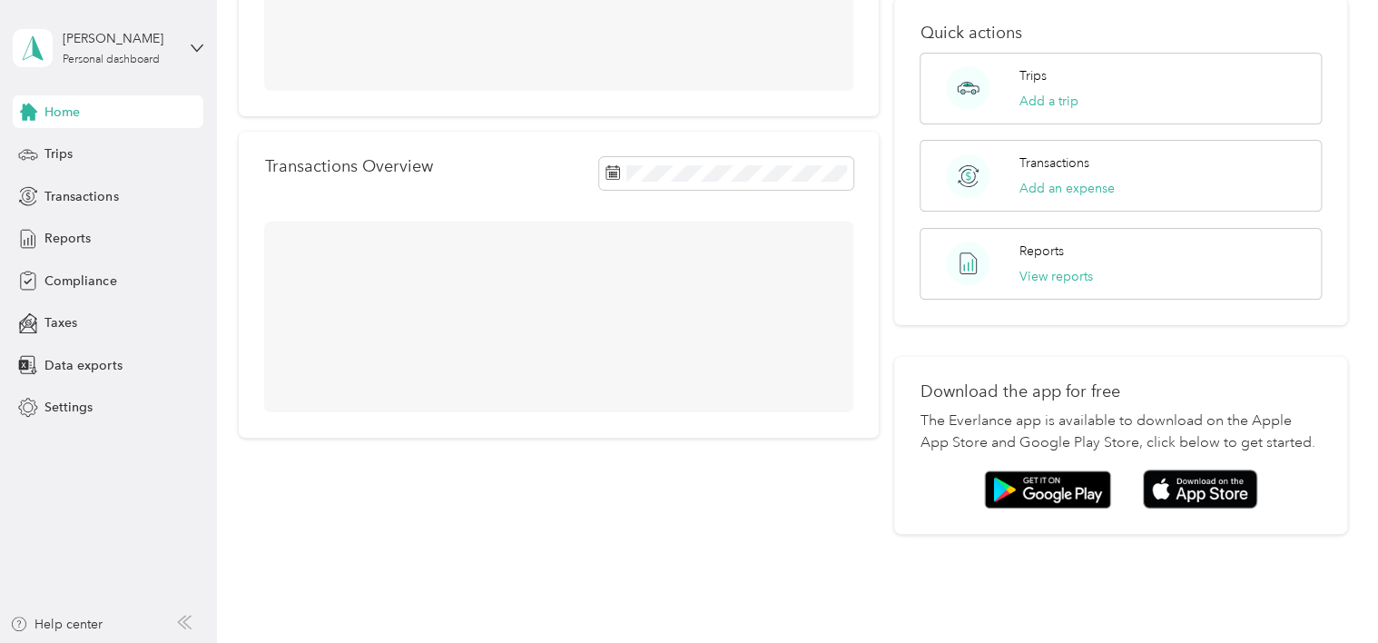
scroll to position [308, 0]
